Goal: Task Accomplishment & Management: Complete application form

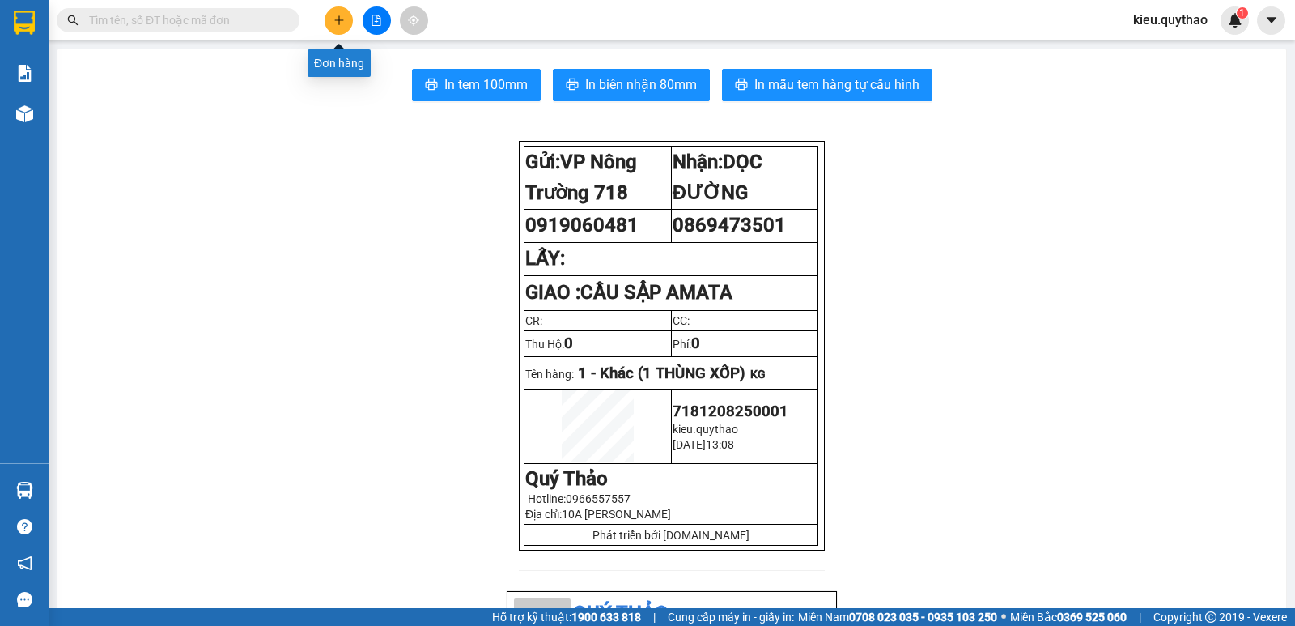
click at [343, 32] on button at bounding box center [339, 20] width 28 height 28
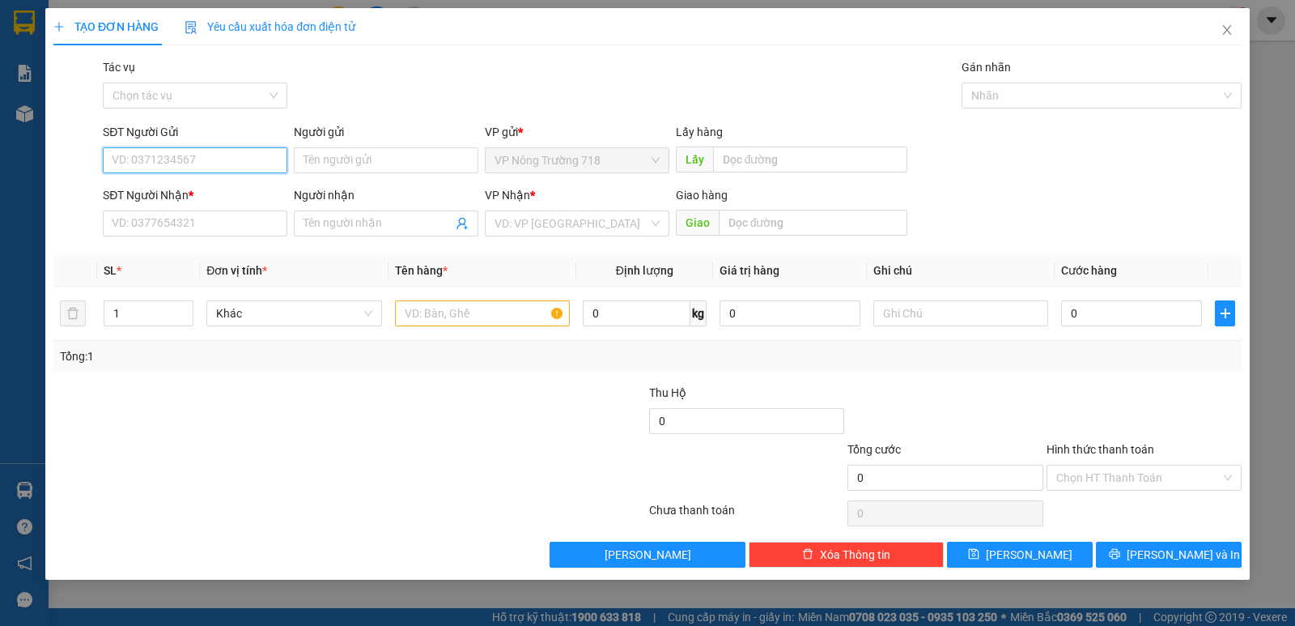
click at [211, 159] on input "SĐT Người Gửi" at bounding box center [195, 160] width 185 height 26
click at [176, 216] on input "SĐT Người Nhận *" at bounding box center [195, 223] width 185 height 26
type input "0"
click at [181, 156] on input "SĐT Người Gửi" at bounding box center [195, 160] width 185 height 26
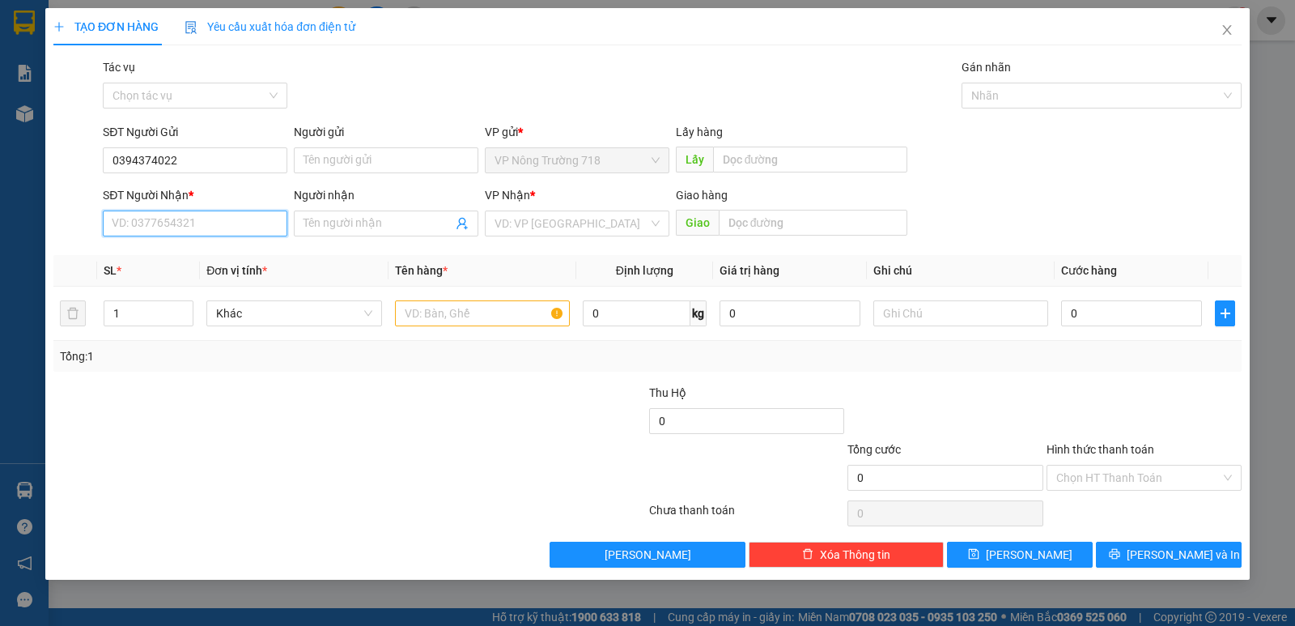
click at [171, 220] on input "SĐT Người Nhận *" at bounding box center [195, 223] width 185 height 26
click at [198, 156] on input "0394374022" at bounding box center [195, 160] width 185 height 26
type input "0"
type input "0375734245"
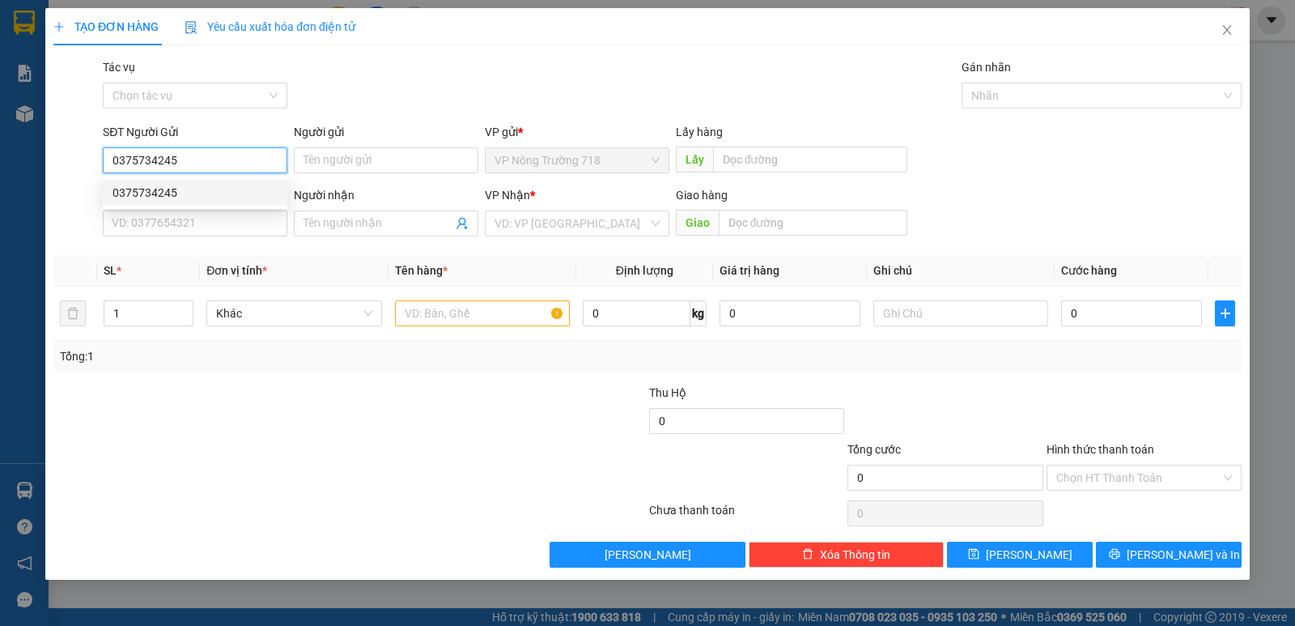
click at [184, 196] on div "0375734245" at bounding box center [195, 193] width 165 height 18
type input "0986373514"
type input "0375734245"
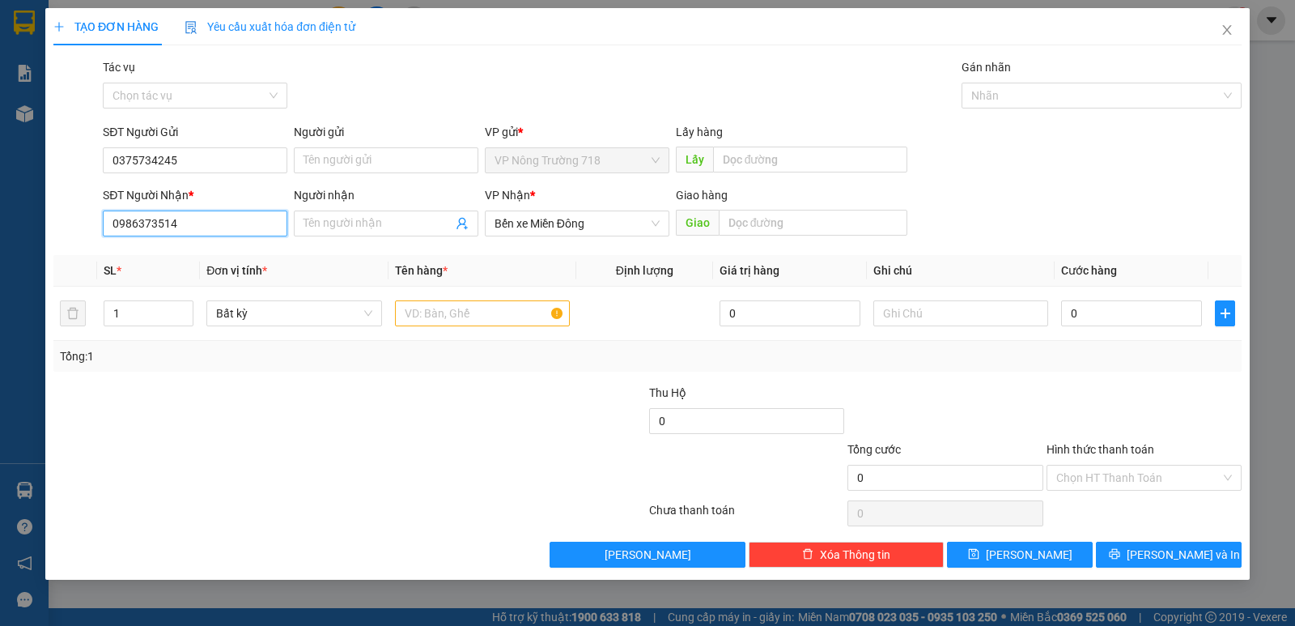
click at [206, 223] on input "0986373514" at bounding box center [195, 223] width 185 height 26
type input "0"
click at [223, 224] on input "0938886278" at bounding box center [195, 223] width 185 height 26
type input "0938886278"
click at [465, 311] on input "text" at bounding box center [482, 313] width 175 height 26
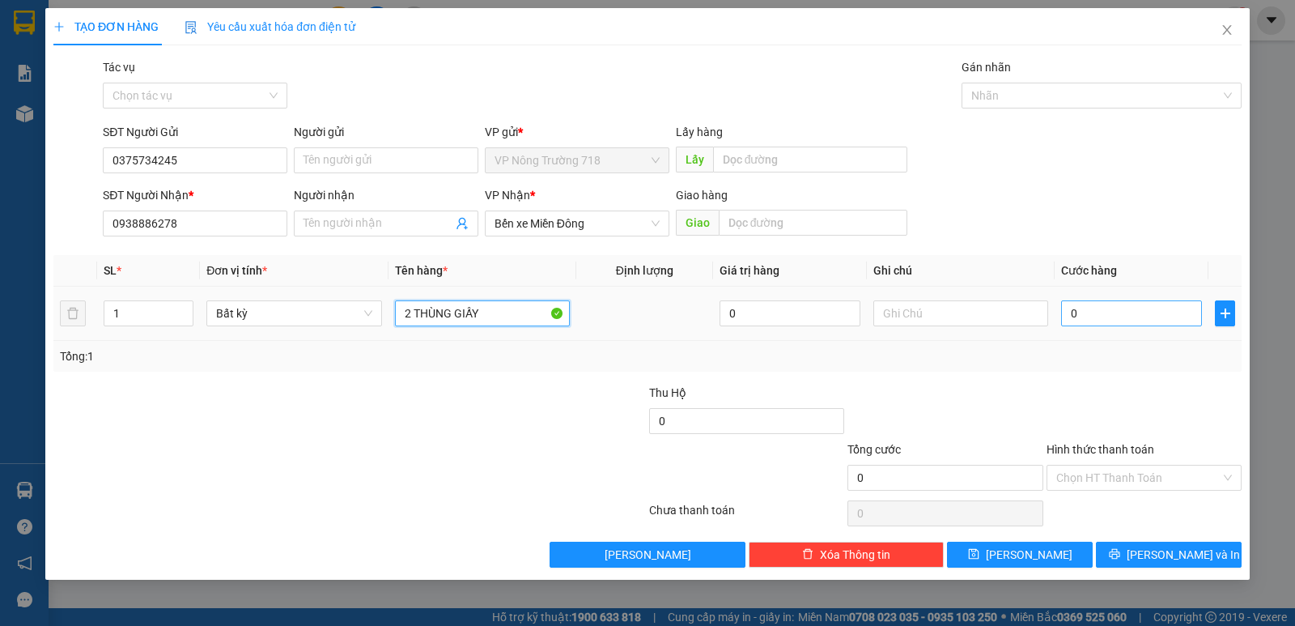
type input "2 THÙNG GIẤY"
click at [1103, 313] on input "0" at bounding box center [1131, 313] width 141 height 26
type input "2"
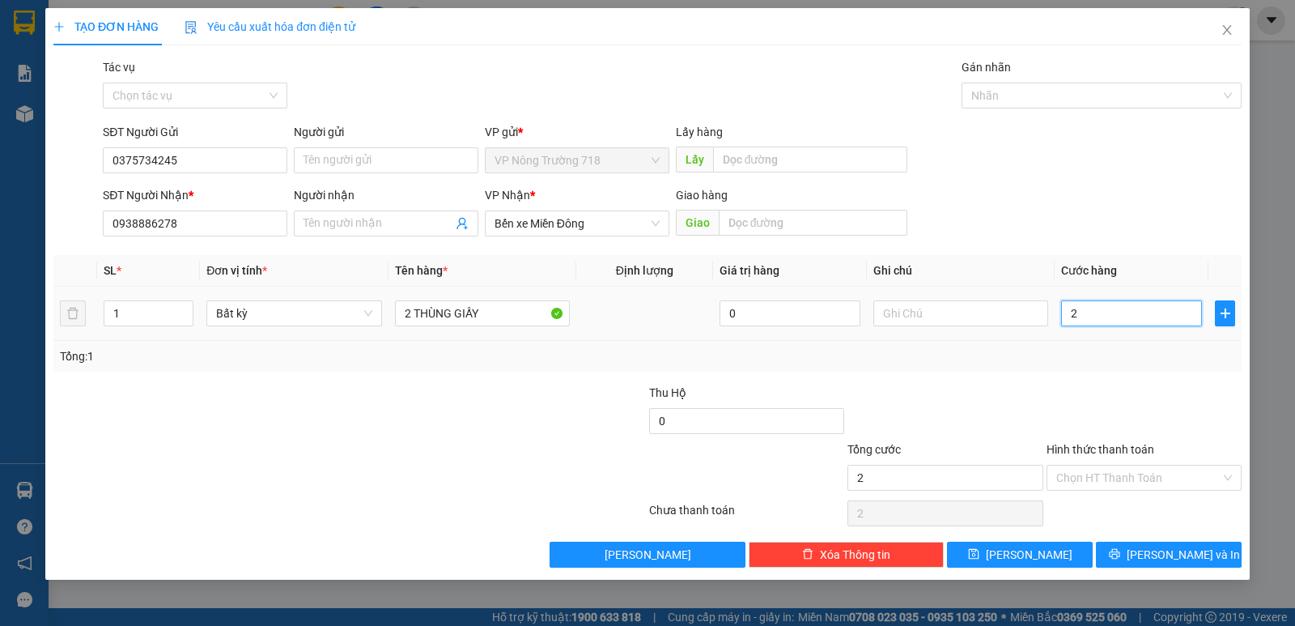
type input "25"
type input "250"
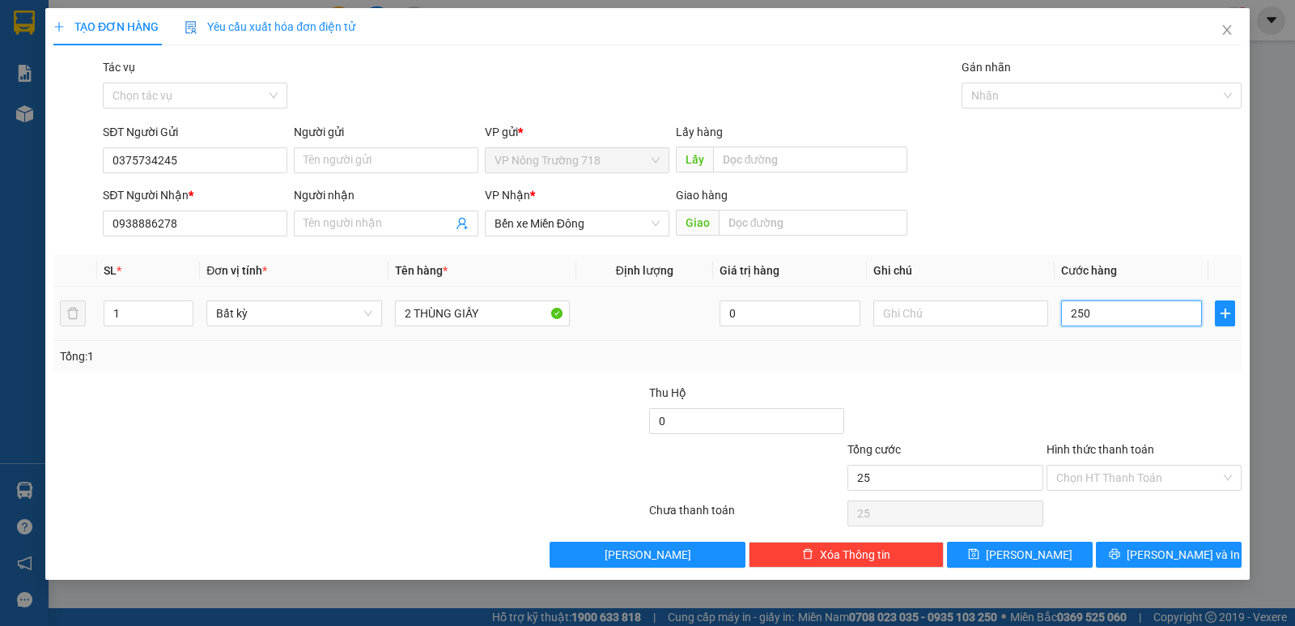
type input "250"
type input "2.500"
type input "25.000"
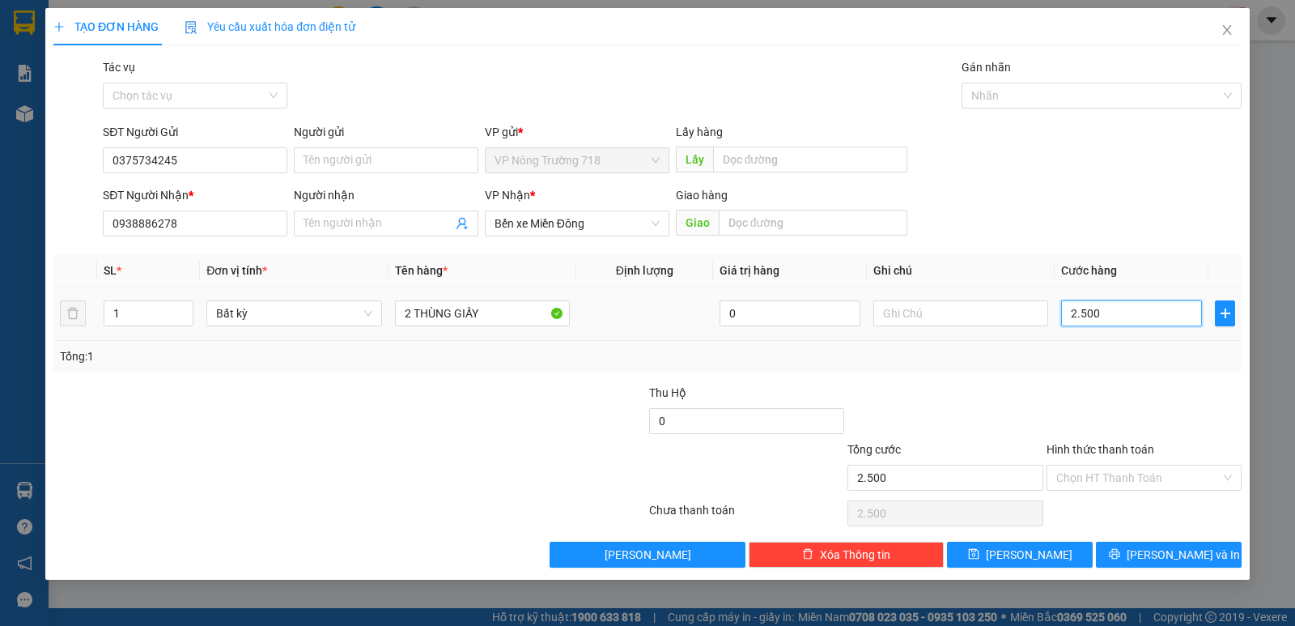
type input "25.000"
type input "250.000"
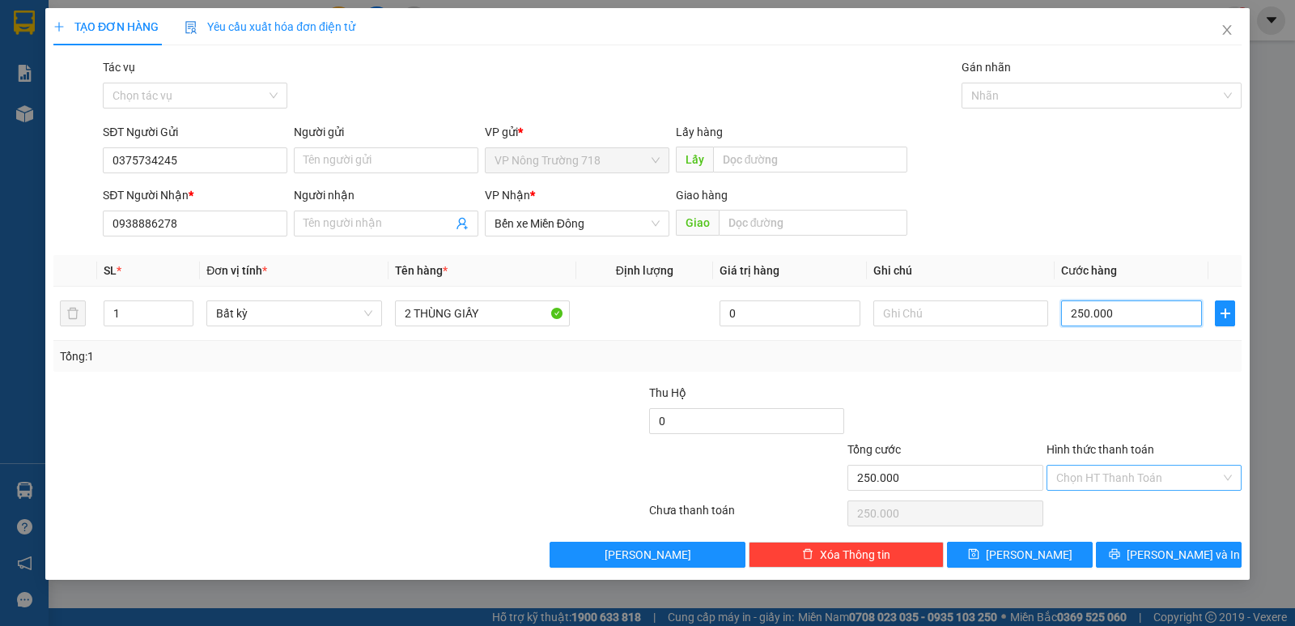
type input "250.000"
click at [1150, 476] on input "Hình thức thanh toán" at bounding box center [1138, 477] width 164 height 24
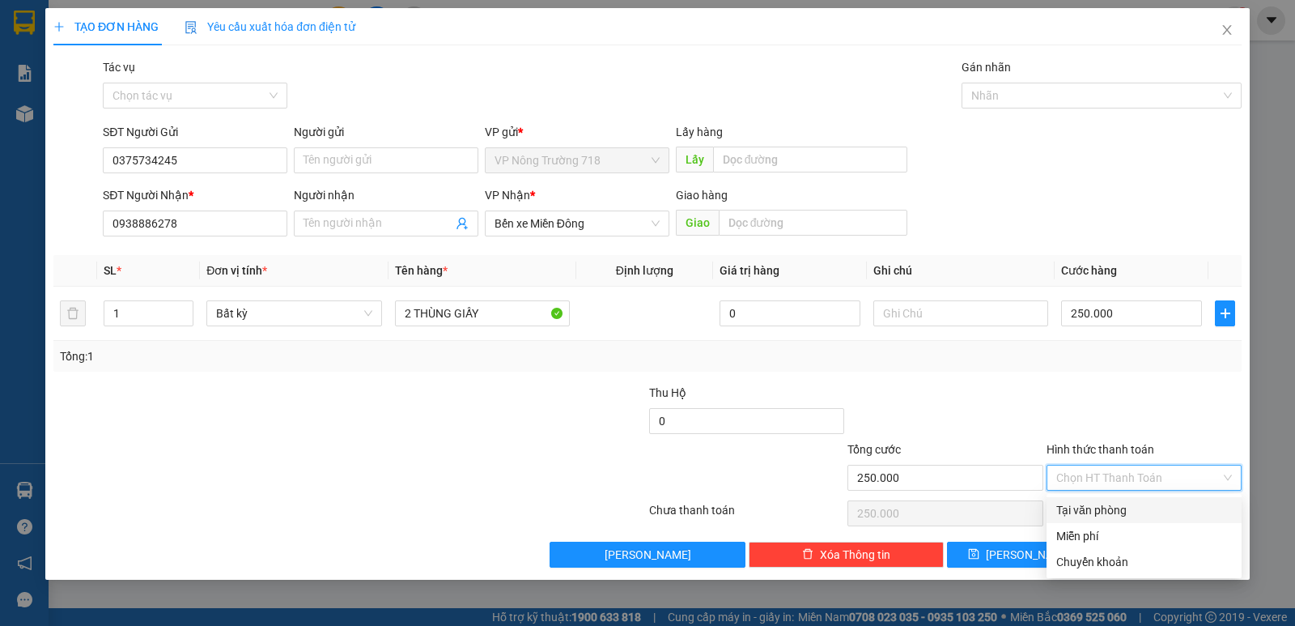
click at [1096, 511] on div "Tại văn phòng" at bounding box center [1144, 510] width 176 height 18
type input "0"
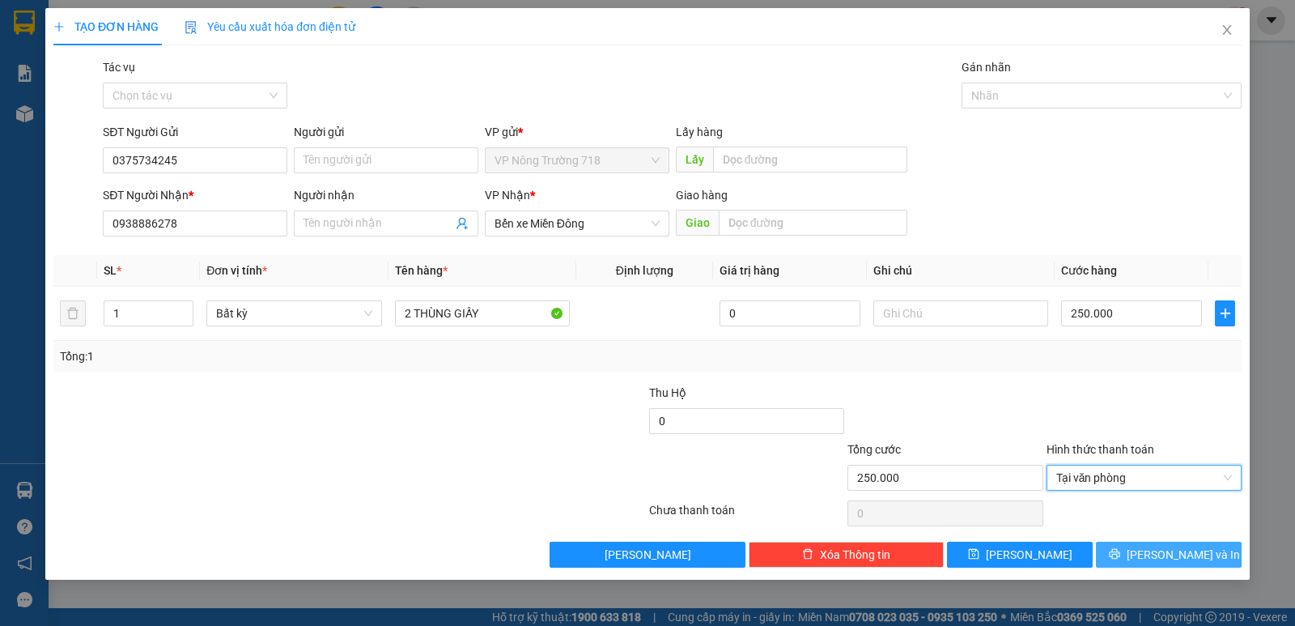
click at [1123, 548] on button "[PERSON_NAME] và In" at bounding box center [1169, 555] width 146 height 26
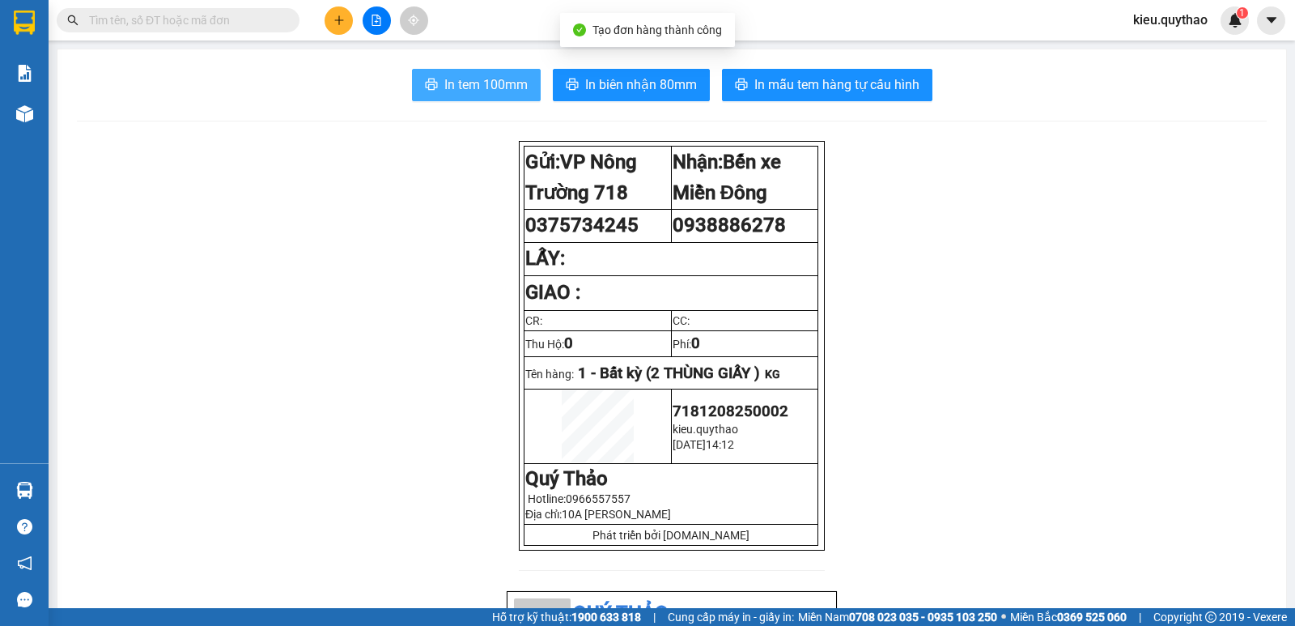
click at [448, 81] on span "In tem 100mm" at bounding box center [485, 84] width 83 height 20
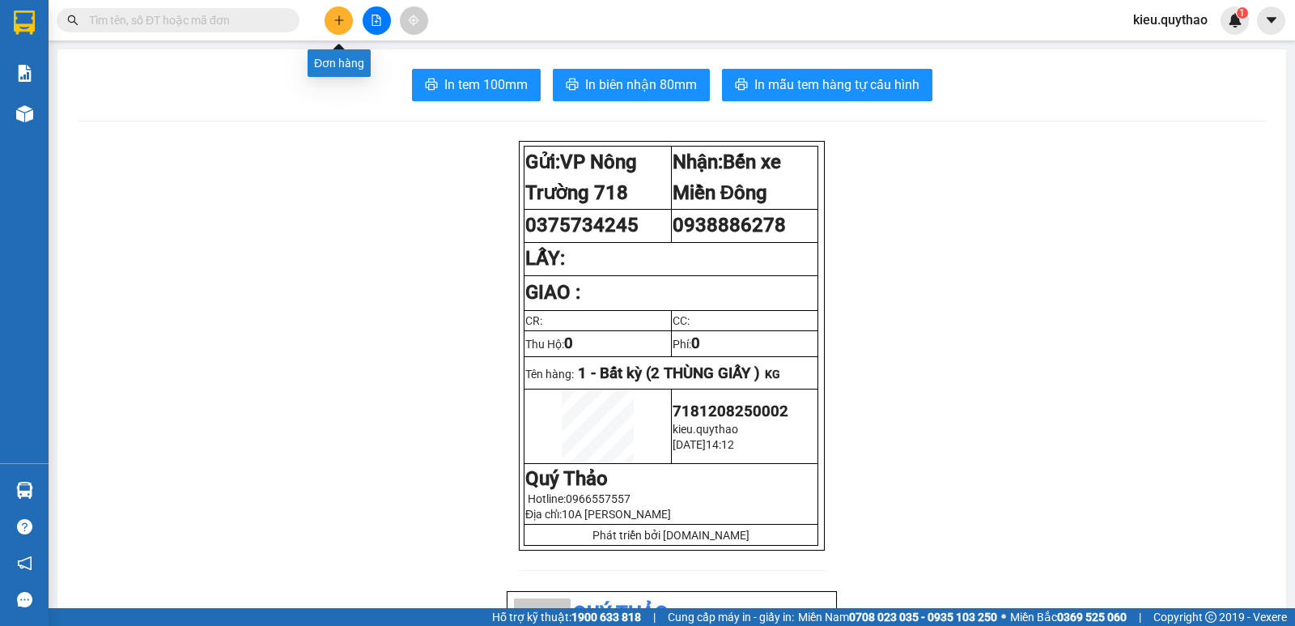
click at [336, 16] on icon "plus" at bounding box center [339, 20] width 11 height 11
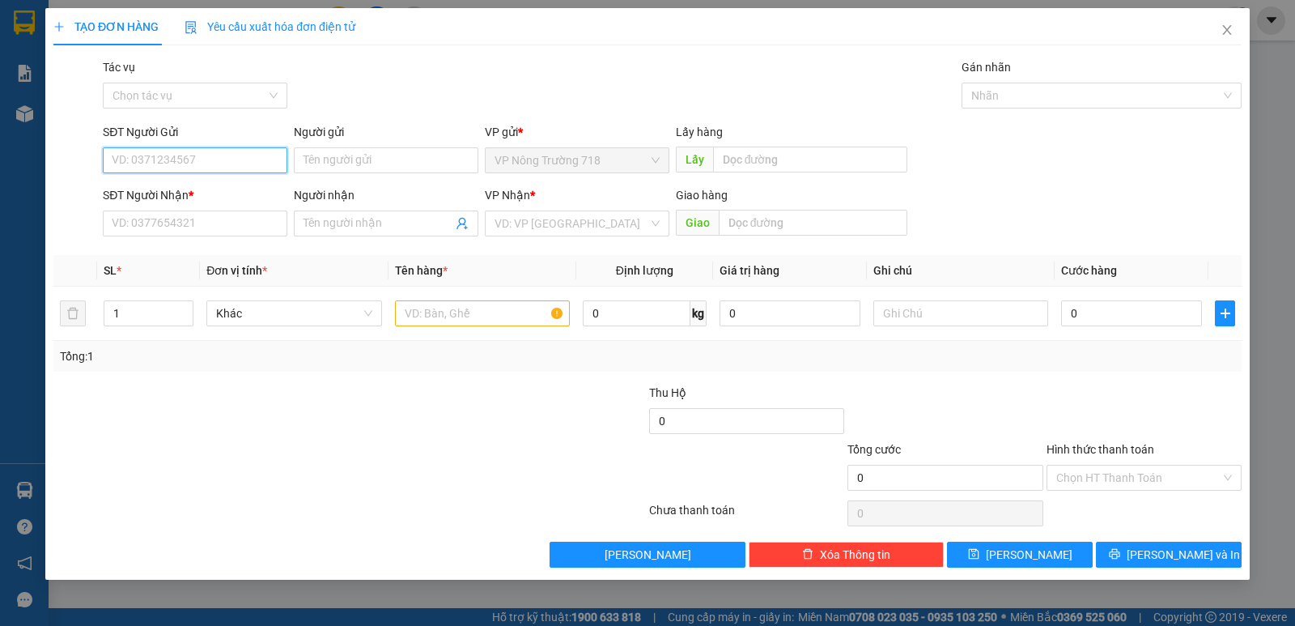
click at [130, 160] on input "SĐT Người Gửi" at bounding box center [195, 160] width 185 height 26
type input "0375734245"
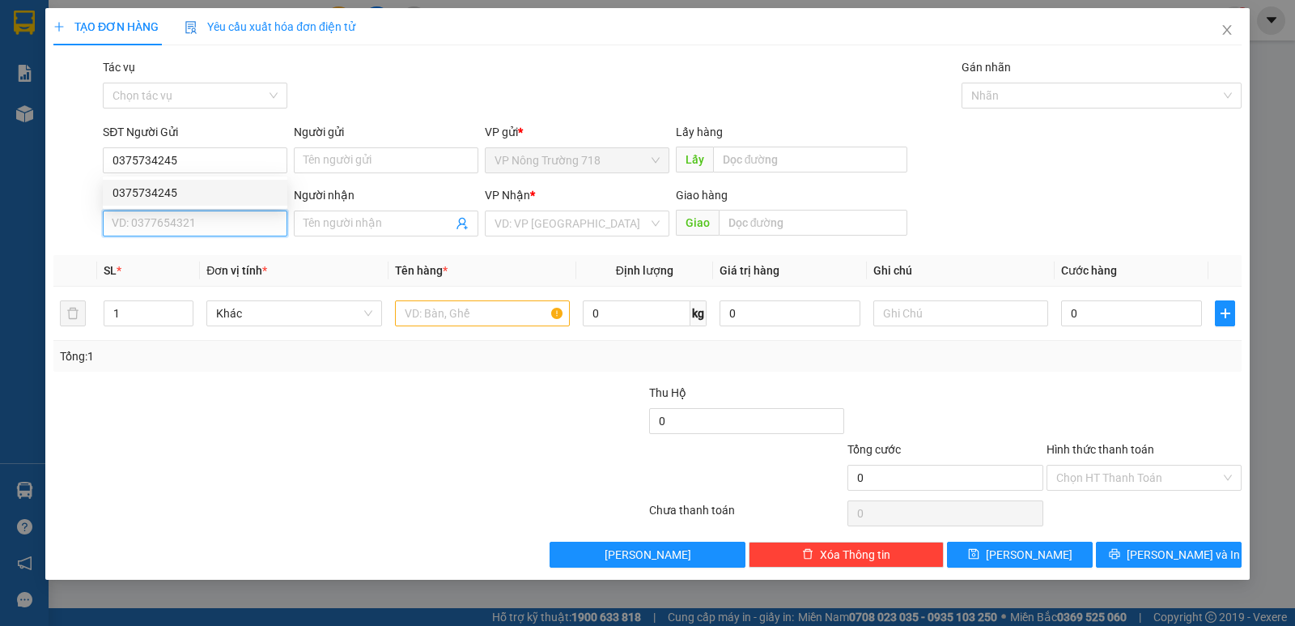
click at [151, 230] on input "SĐT Người Nhận *" at bounding box center [195, 223] width 185 height 26
type input "0919680226"
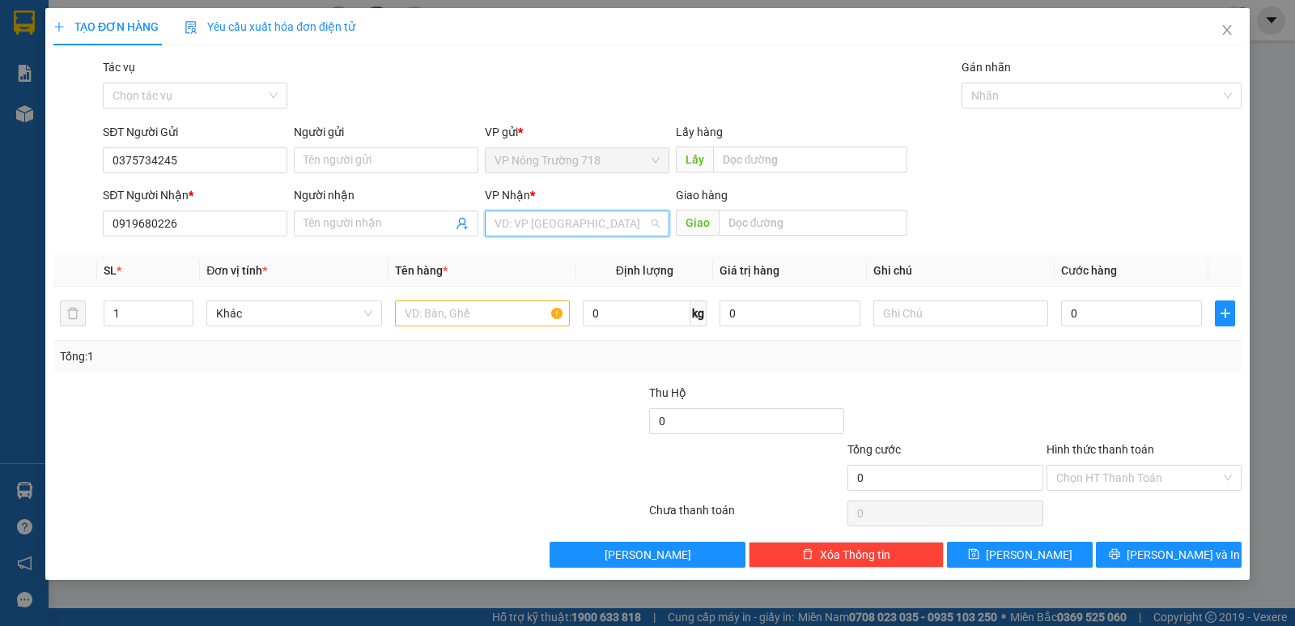
click at [515, 228] on input "search" at bounding box center [572, 223] width 154 height 24
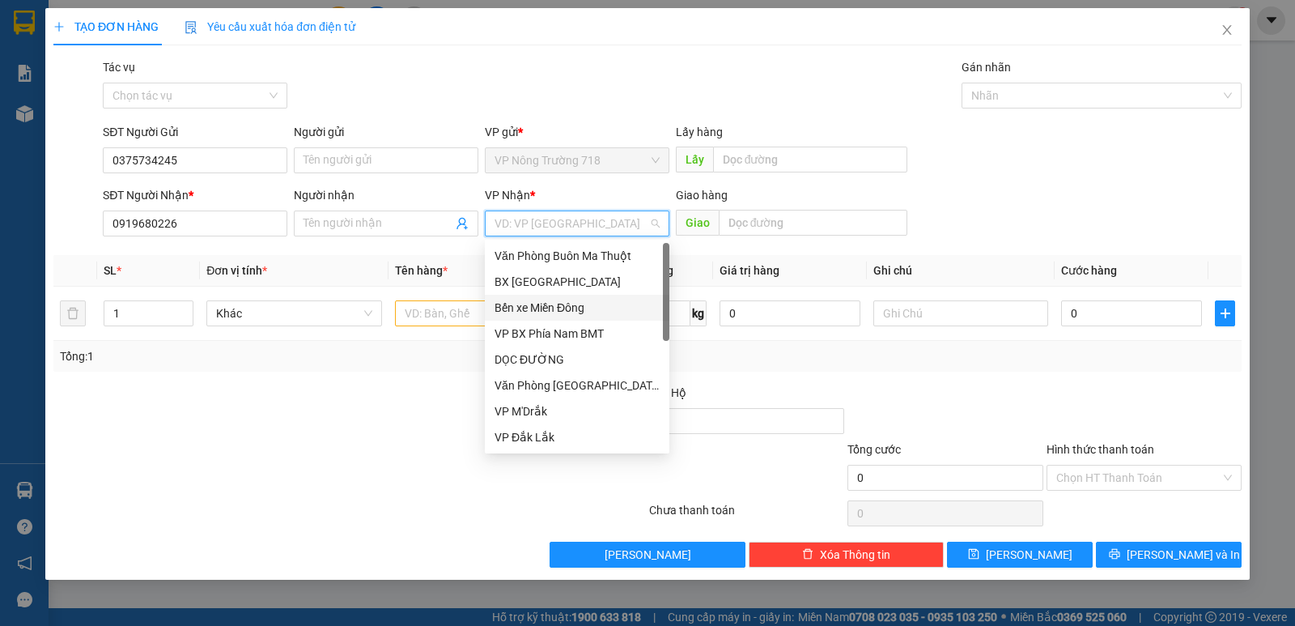
click at [533, 309] on div "Bến xe Miền Đông" at bounding box center [577, 308] width 165 height 18
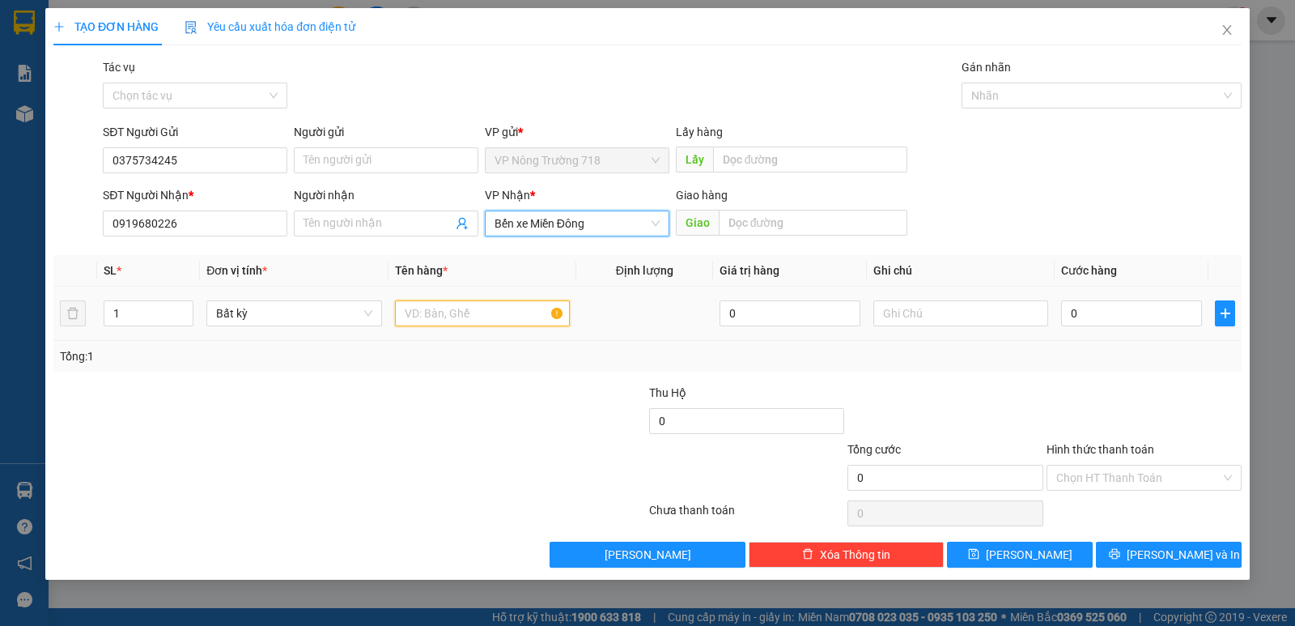
click at [450, 313] on input "text" at bounding box center [482, 313] width 175 height 26
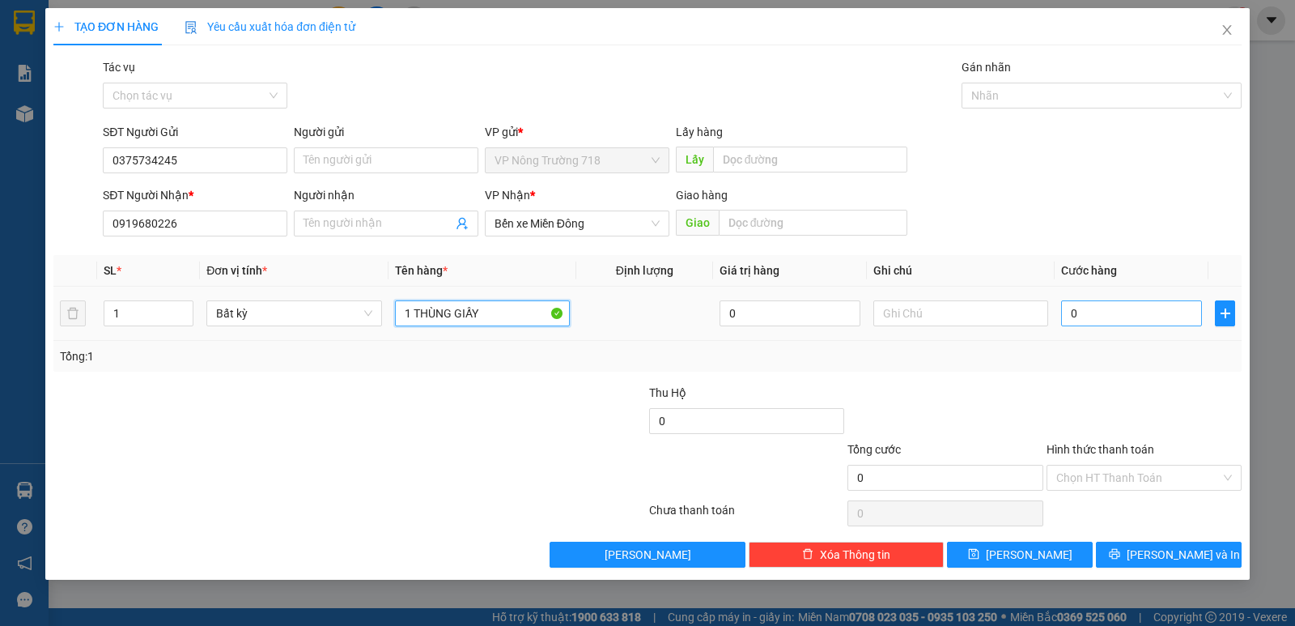
type input "1 THÙNG GIẤY"
type input "1"
type input "10"
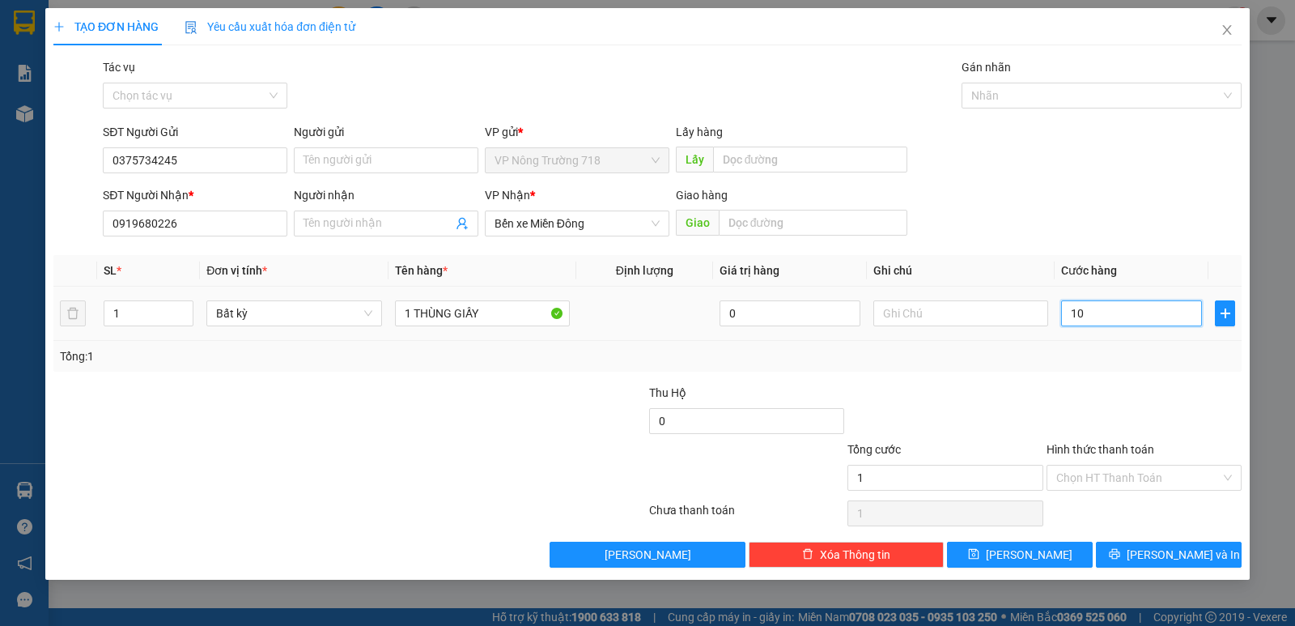
type input "10"
type input "100"
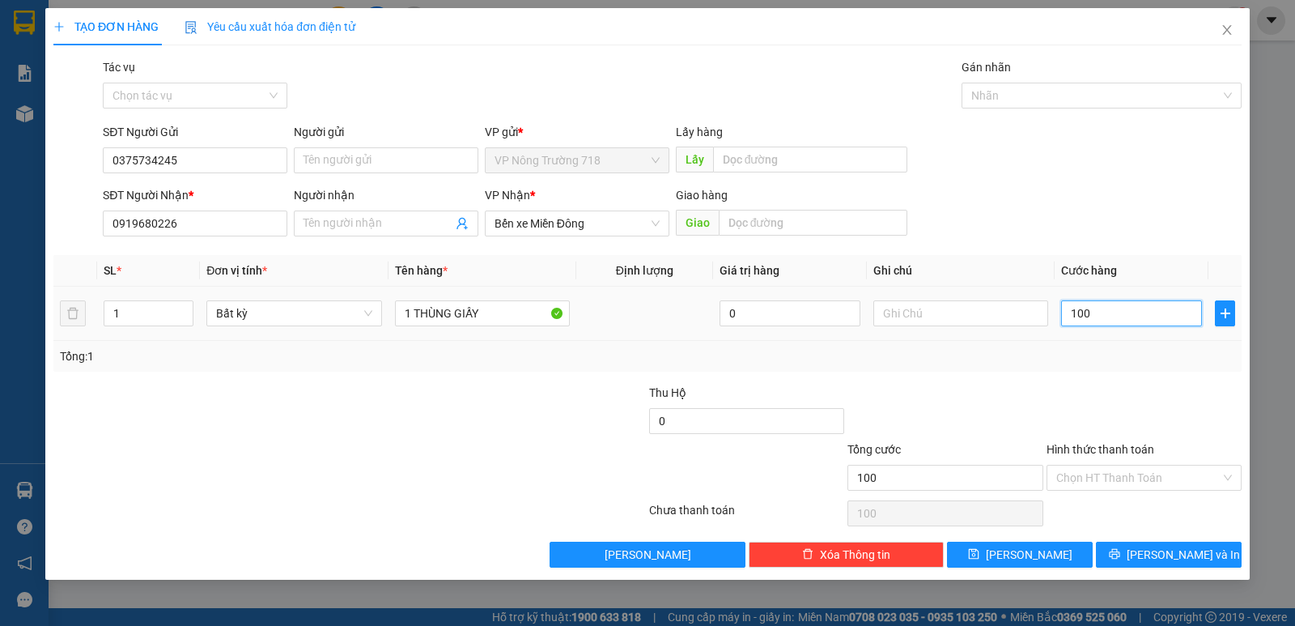
type input "1.000"
type input "10.000"
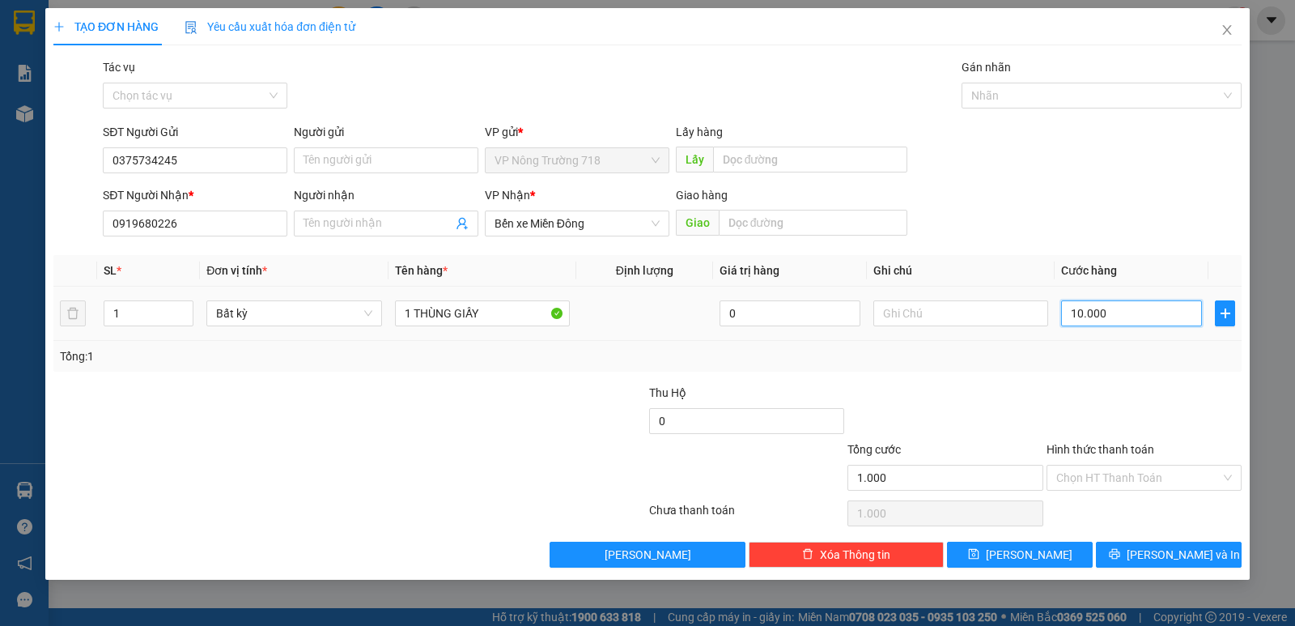
type input "10.000"
type input "100.000"
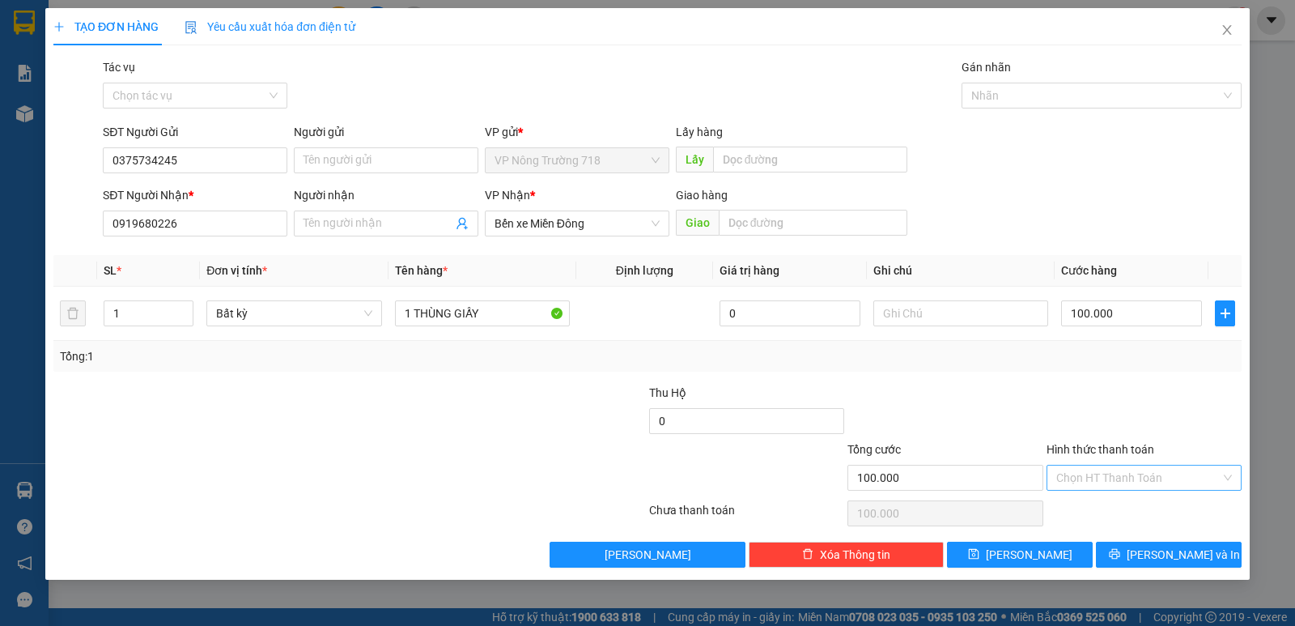
click at [1148, 480] on input "Hình thức thanh toán" at bounding box center [1138, 477] width 164 height 24
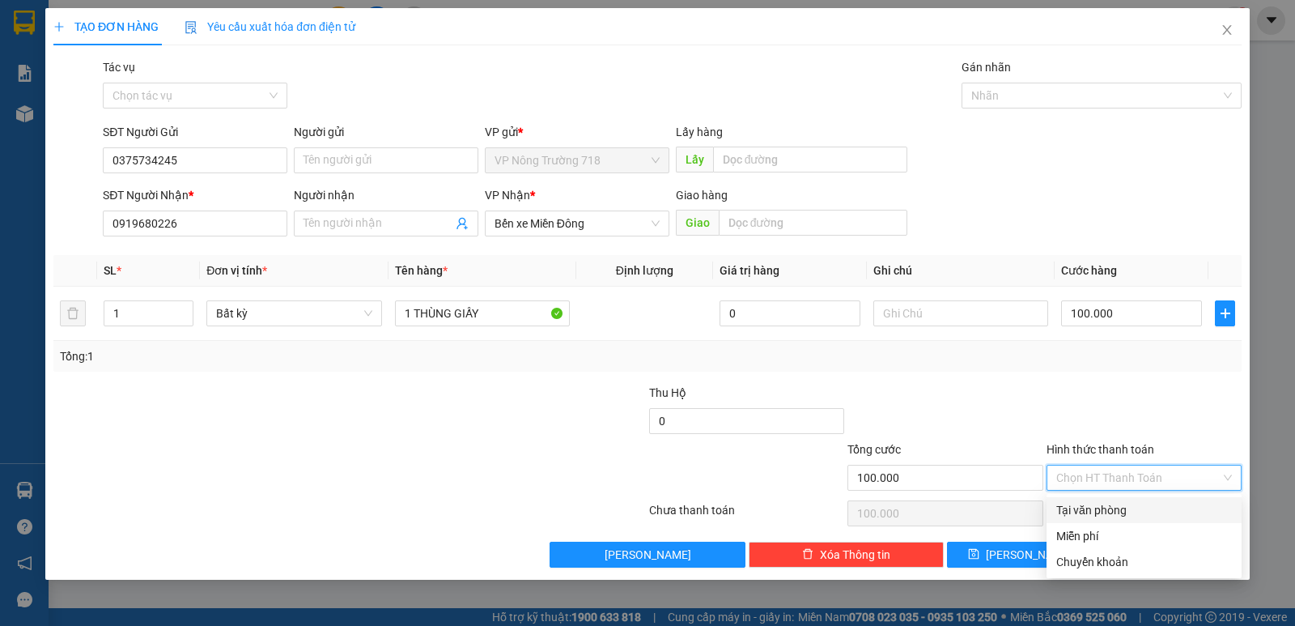
click at [1114, 508] on div "Tại văn phòng" at bounding box center [1144, 510] width 176 height 18
type input "0"
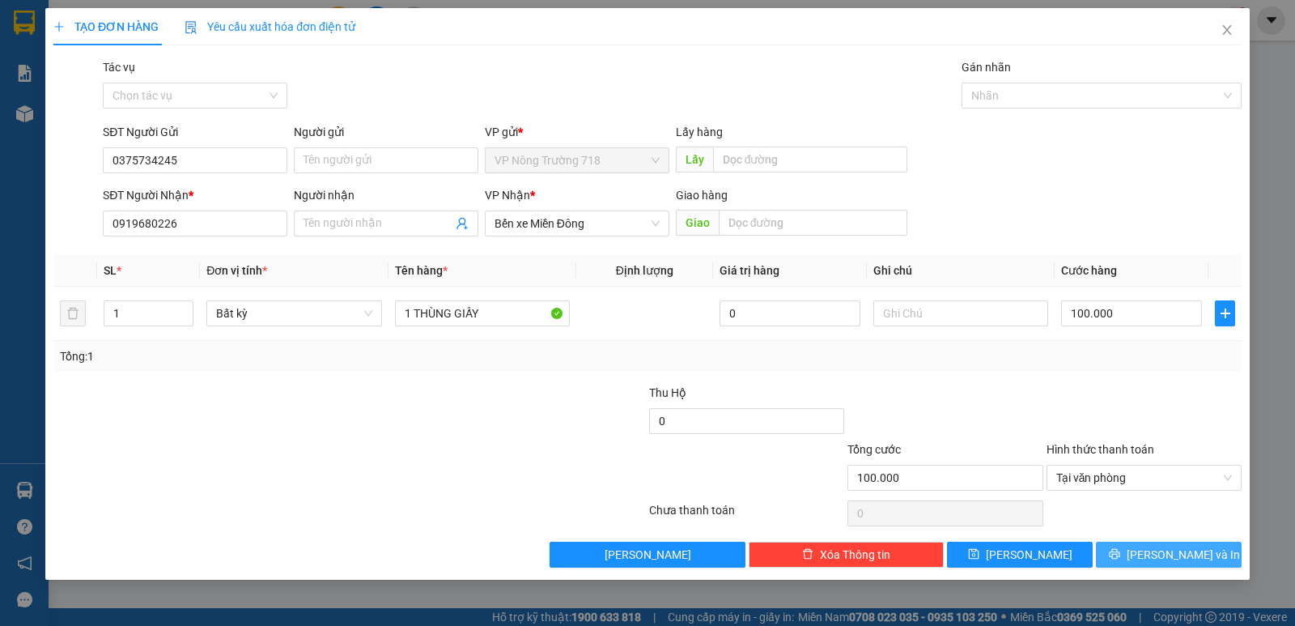
click at [1128, 560] on button "[PERSON_NAME] và In" at bounding box center [1169, 555] width 146 height 26
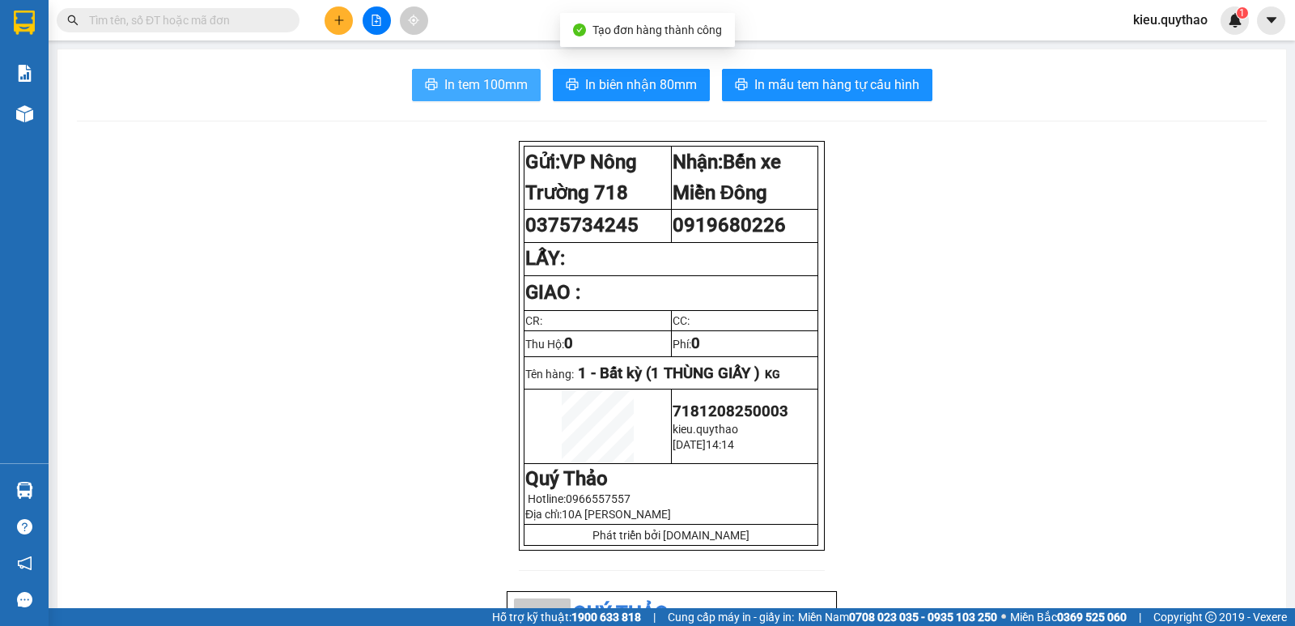
click at [500, 83] on span "In tem 100mm" at bounding box center [485, 84] width 83 height 20
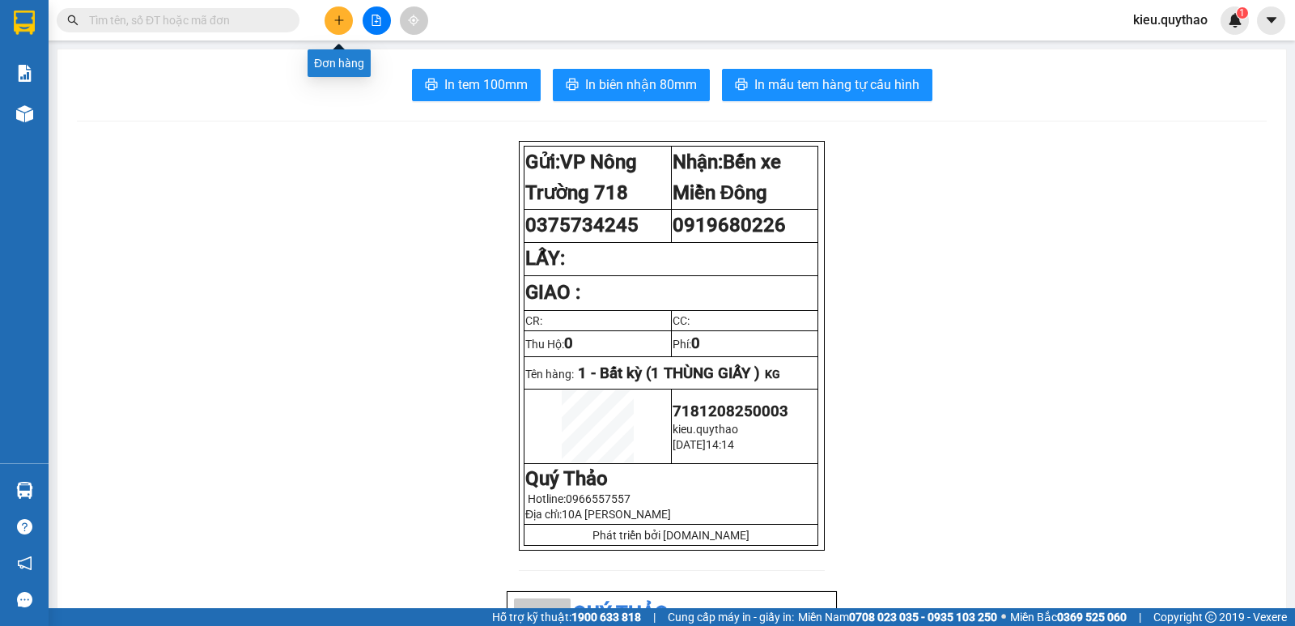
click at [336, 23] on icon "plus" at bounding box center [339, 20] width 11 height 11
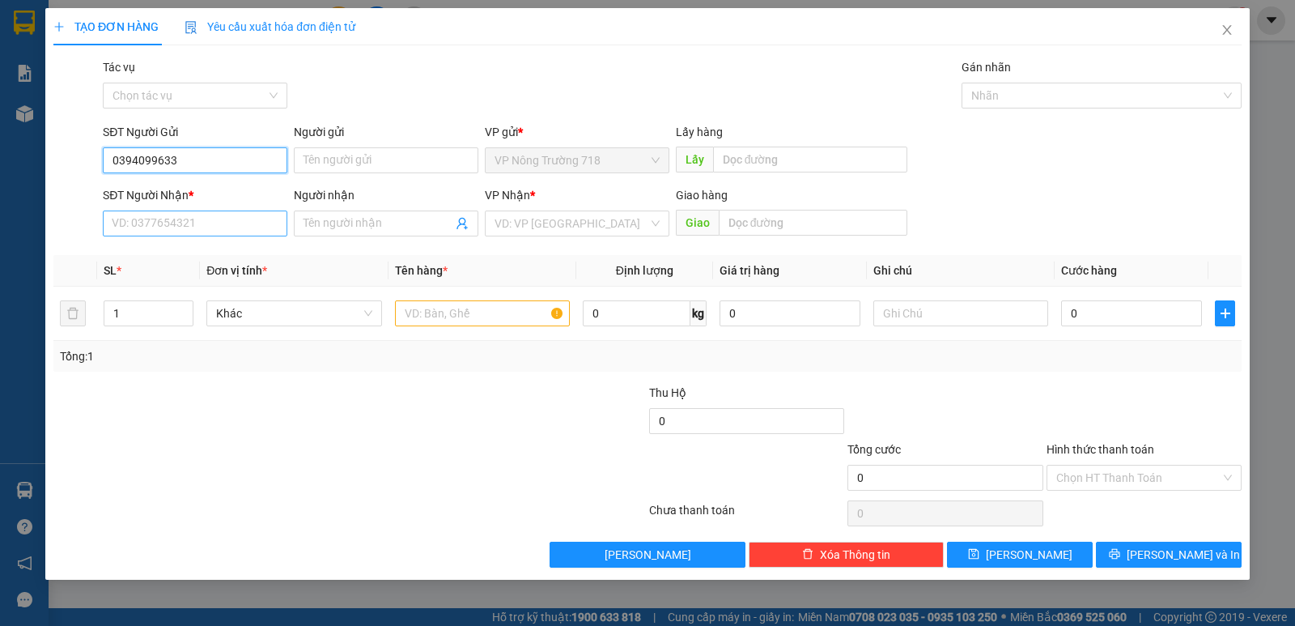
type input "0394099633"
click at [118, 223] on input "SĐT Người Nhận *" at bounding box center [195, 223] width 185 height 26
click at [505, 210] on div "VD: VP [GEOGRAPHIC_DATA]" at bounding box center [577, 223] width 185 height 26
type input "0933193679"
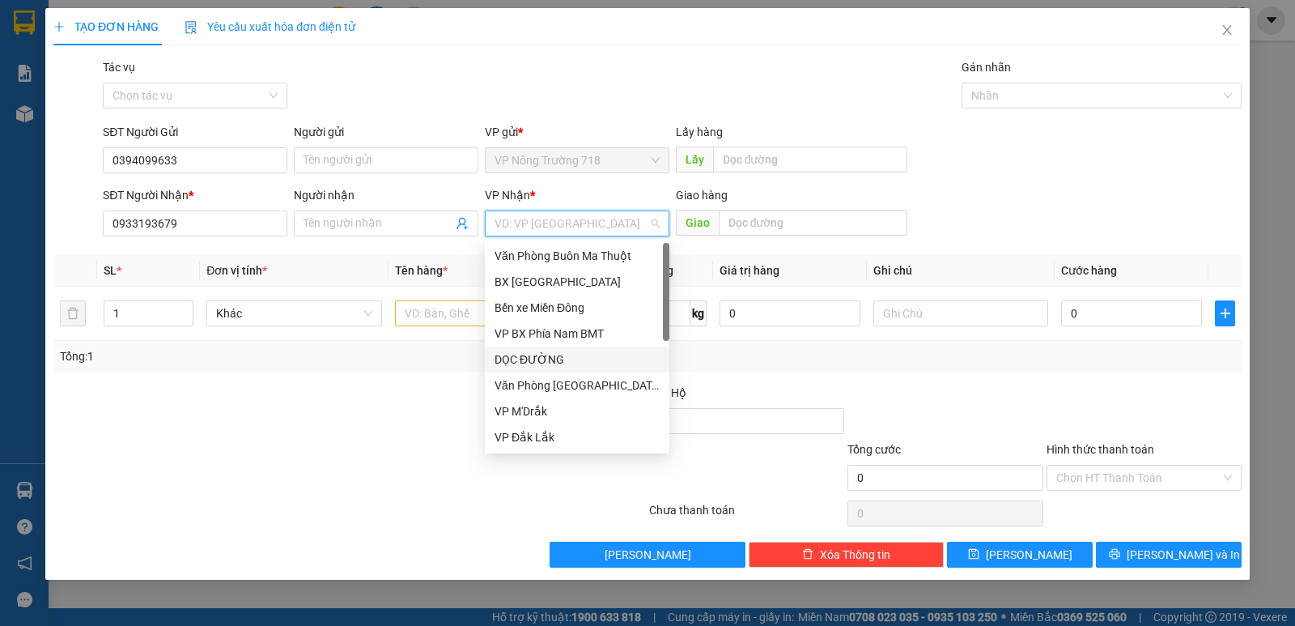
click at [562, 357] on div "DỌC ĐƯỜNG" at bounding box center [577, 360] width 165 height 18
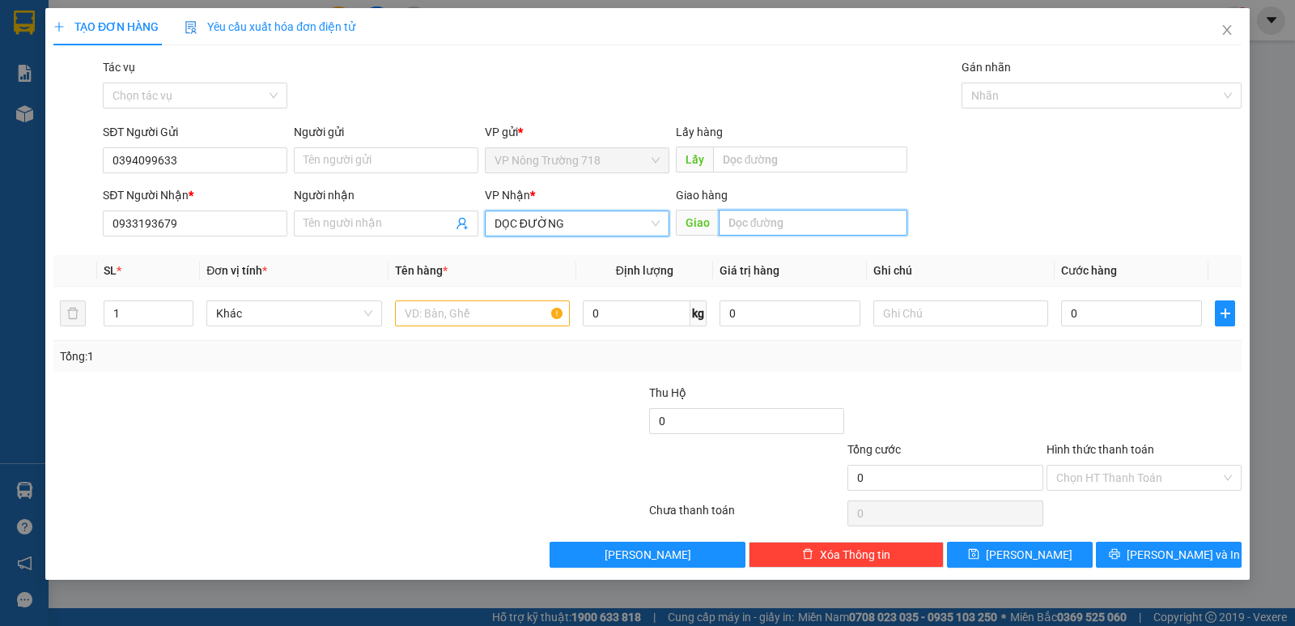
click at [741, 227] on input "text" at bounding box center [813, 223] width 189 height 26
type input "CẦU ÔNG BỐ"
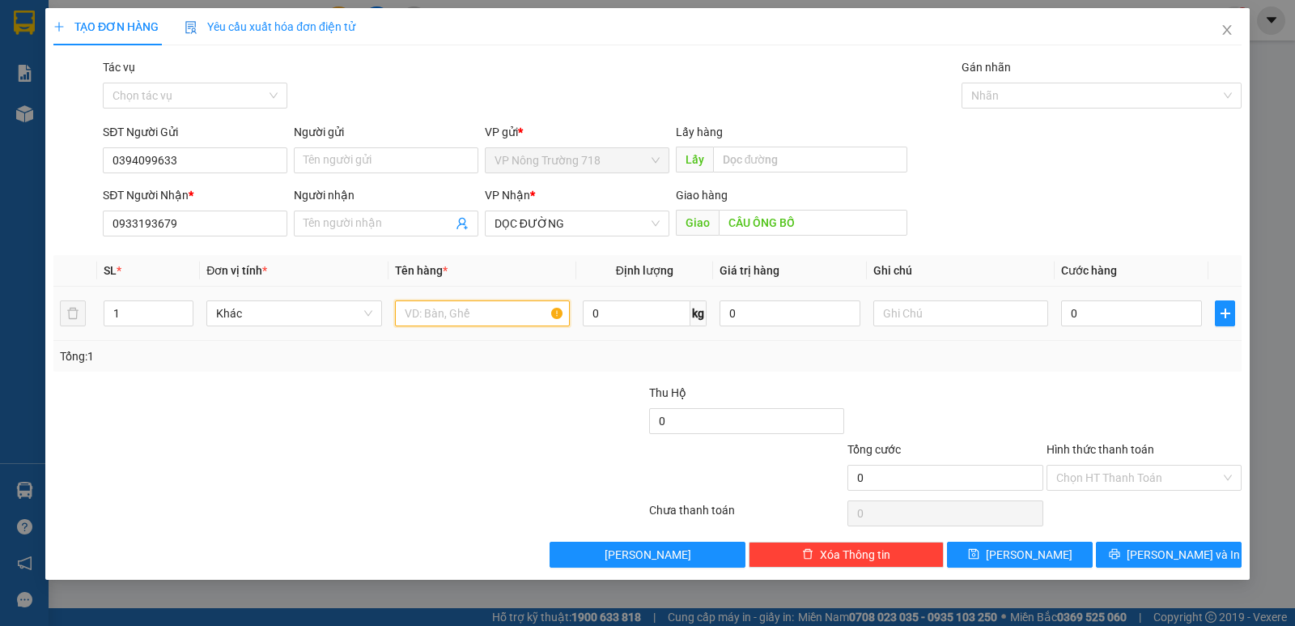
click at [509, 316] on input "text" at bounding box center [482, 313] width 175 height 26
type input "1 THÙNG XỐP"
click at [1090, 310] on input "0" at bounding box center [1131, 313] width 141 height 26
type input "6"
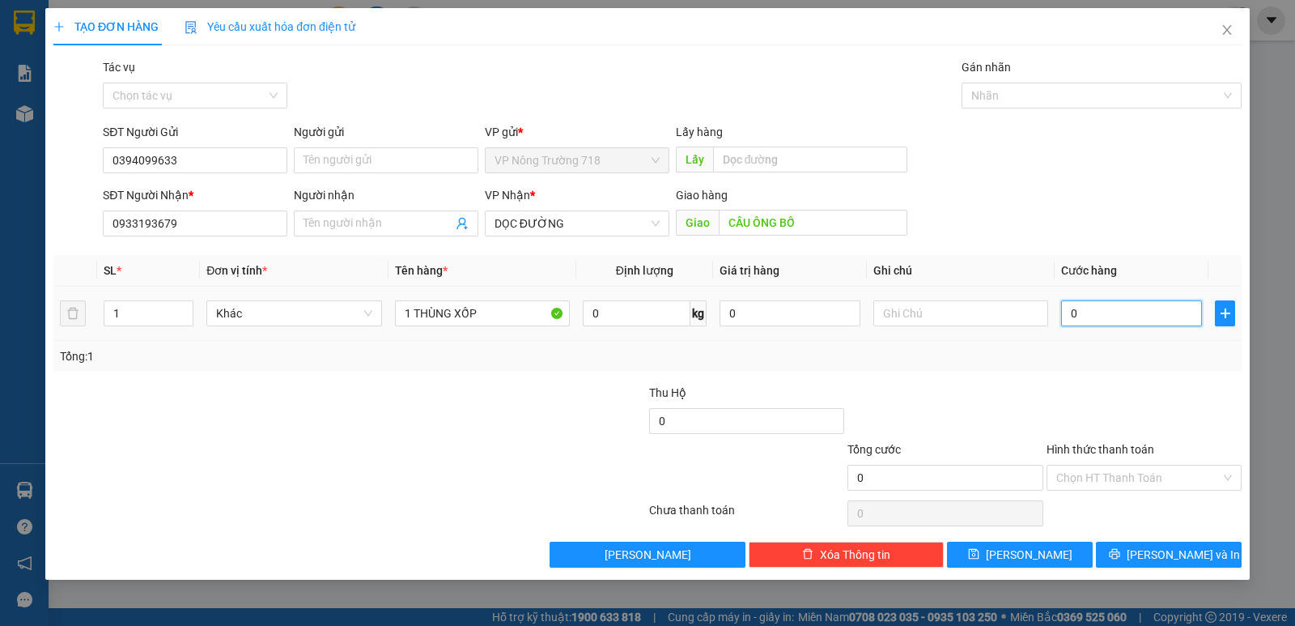
type input "6"
type input "60"
type input "600"
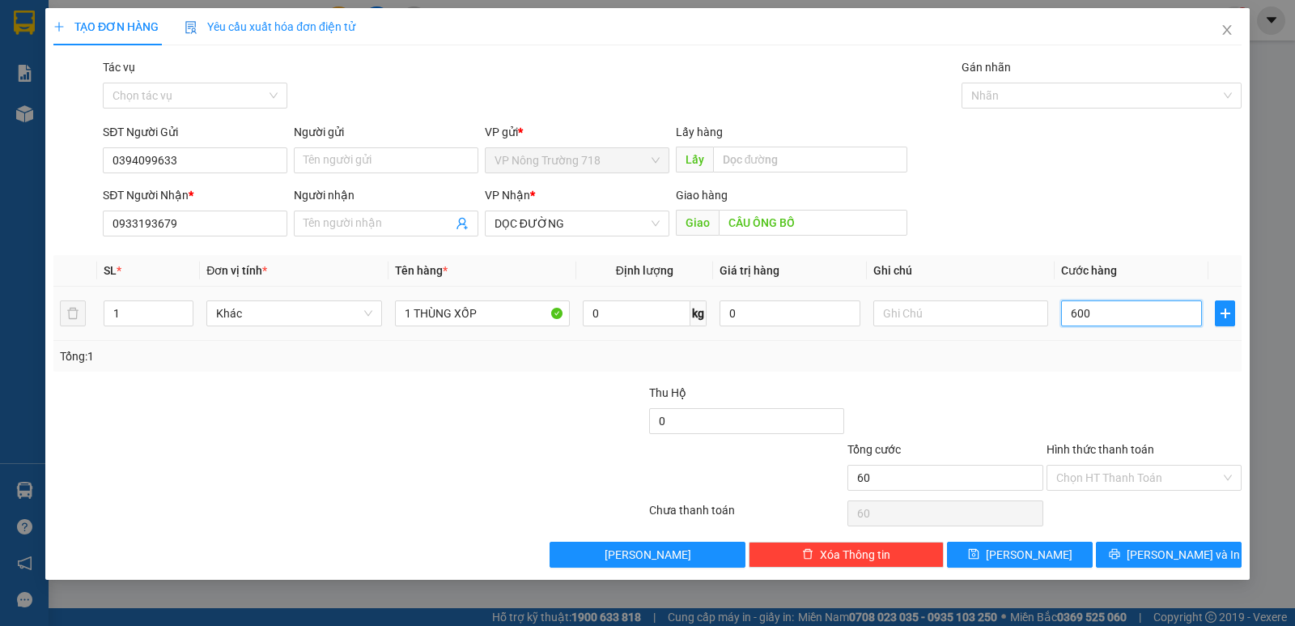
type input "600"
type input "6.000"
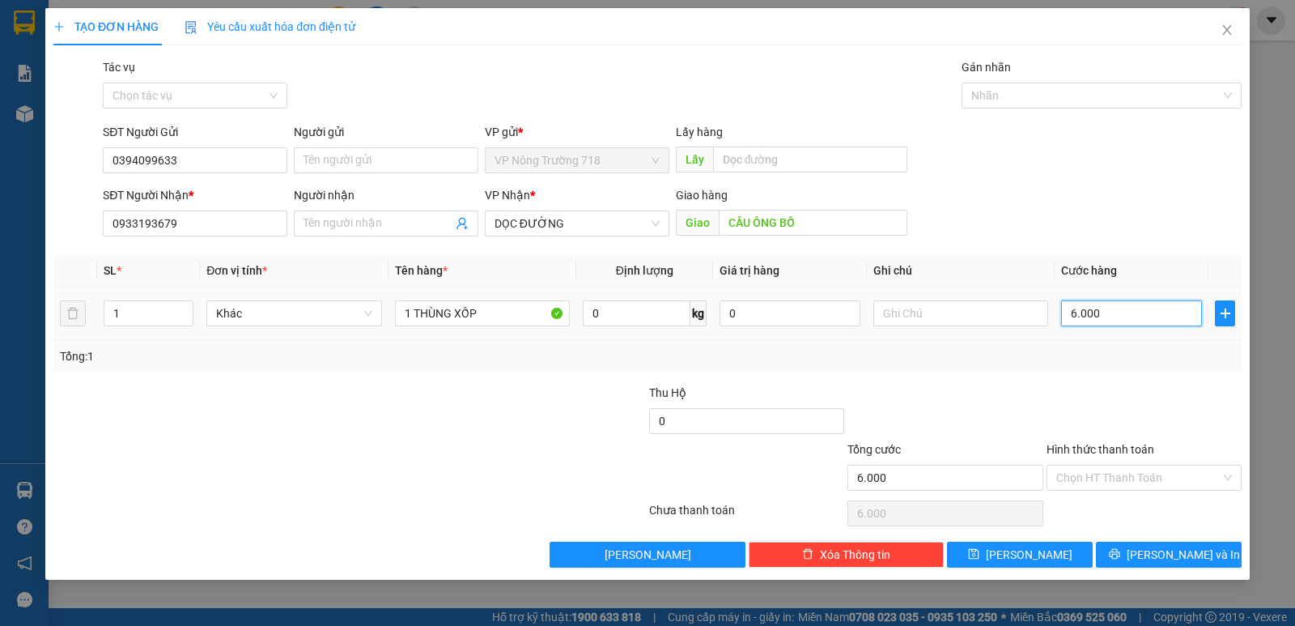
type input "60.000"
click at [1162, 478] on input "Hình thức thanh toán" at bounding box center [1138, 477] width 164 height 24
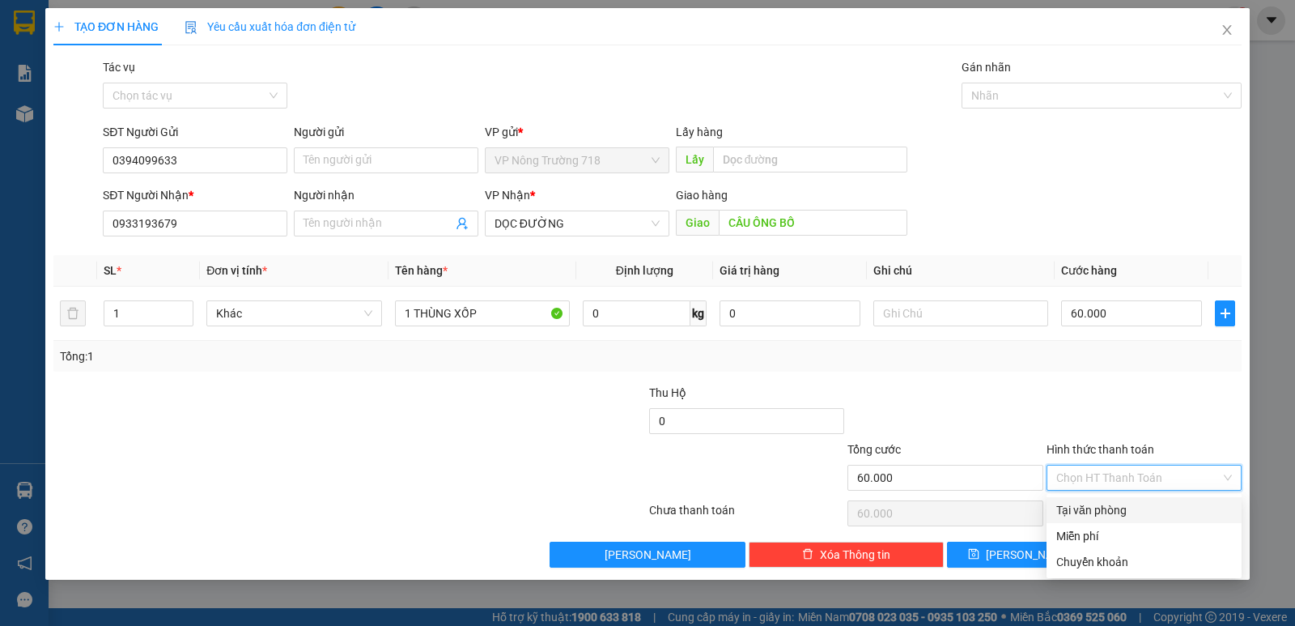
click at [1163, 510] on div "Tại văn phòng" at bounding box center [1144, 510] width 176 height 18
type input "0"
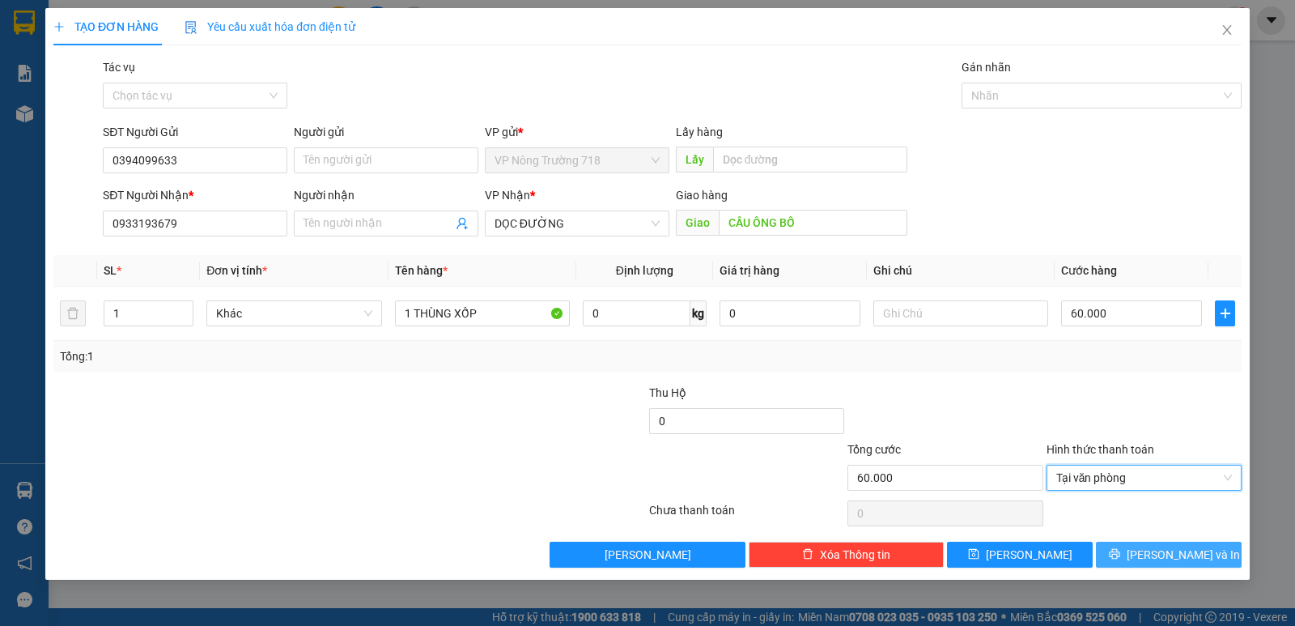
click at [1175, 560] on span "[PERSON_NAME] và In" at bounding box center [1183, 555] width 113 height 18
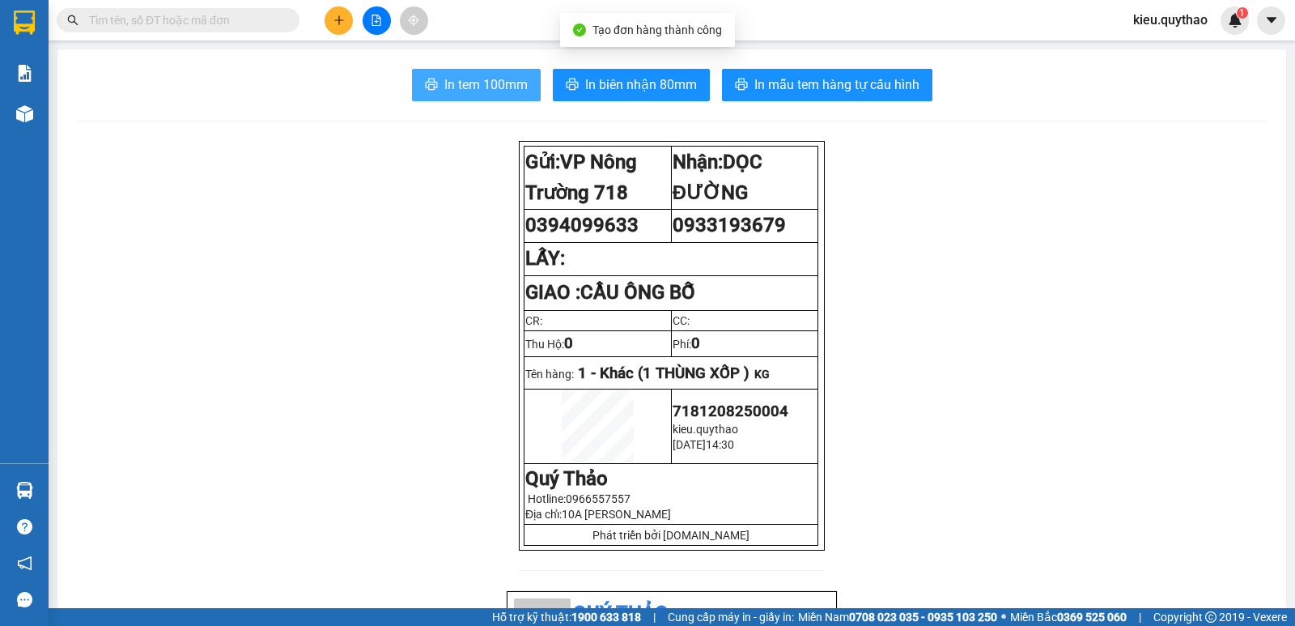
click at [492, 91] on span "In tem 100mm" at bounding box center [485, 84] width 83 height 20
